Goal: Task Accomplishment & Management: Use online tool/utility

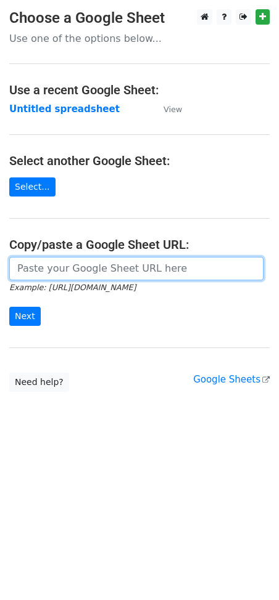
click at [67, 264] on input "url" at bounding box center [136, 268] width 254 height 23
paste input "[URL][DOMAIN_NAME]"
type input "[URL][DOMAIN_NAME]"
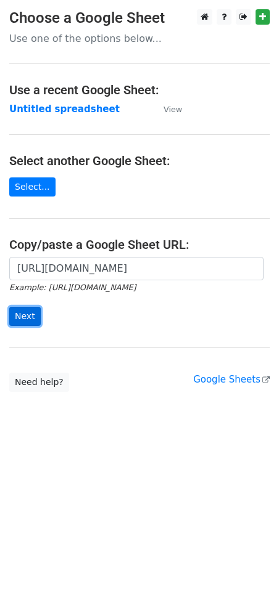
scroll to position [0, 0]
click at [30, 314] on input "Next" at bounding box center [24, 316] width 31 height 19
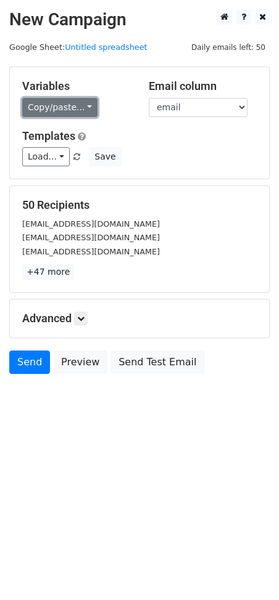
click at [65, 104] on link "Copy/paste..." at bounding box center [59, 107] width 75 height 19
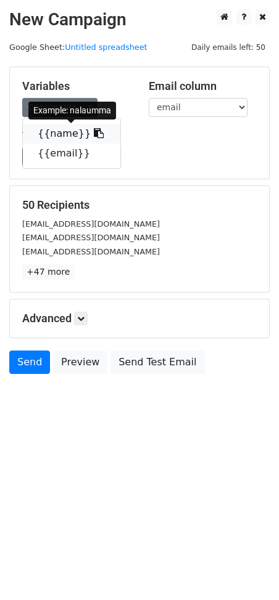
click at [94, 133] on icon at bounding box center [99, 133] width 10 height 10
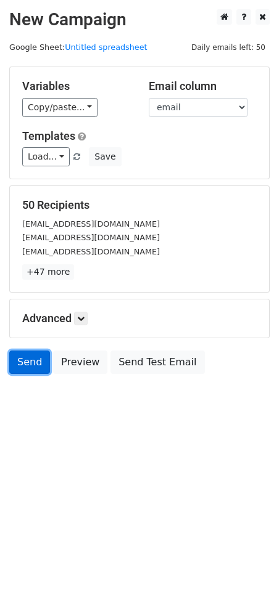
click at [23, 362] on link "Send" at bounding box center [29, 362] width 41 height 23
